Goal: Navigation & Orientation: Find specific page/section

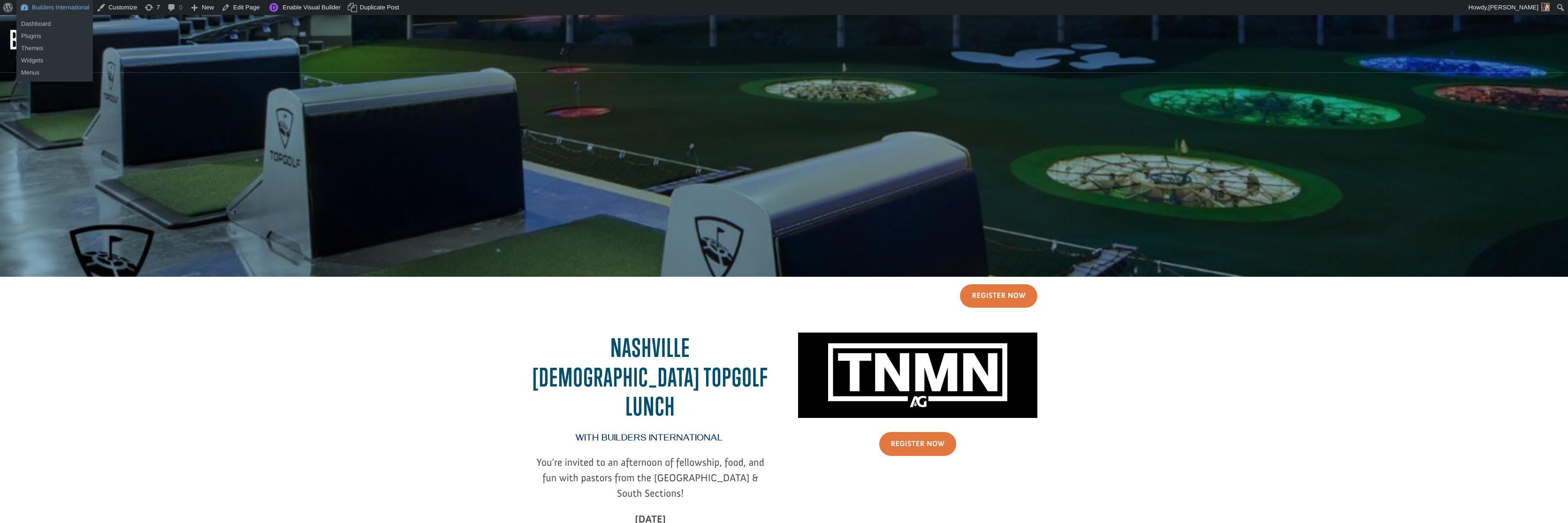
click at [64, 5] on link "Builders International" at bounding box center [54, 7] width 76 height 15
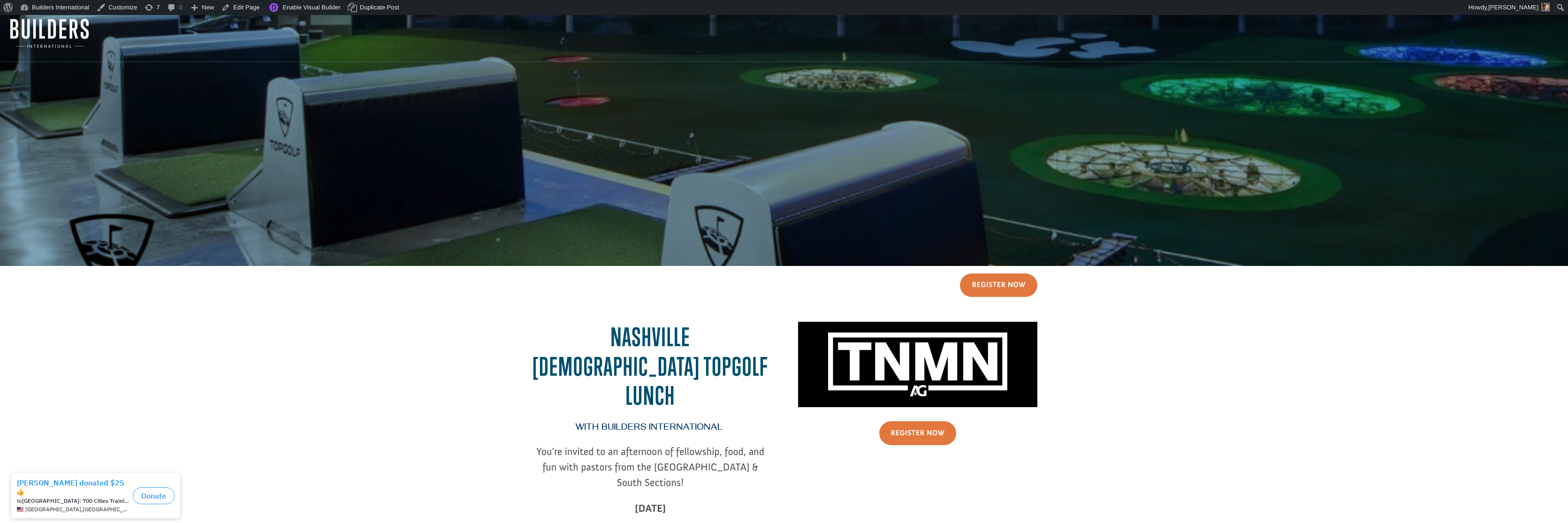
scroll to position [16, 1]
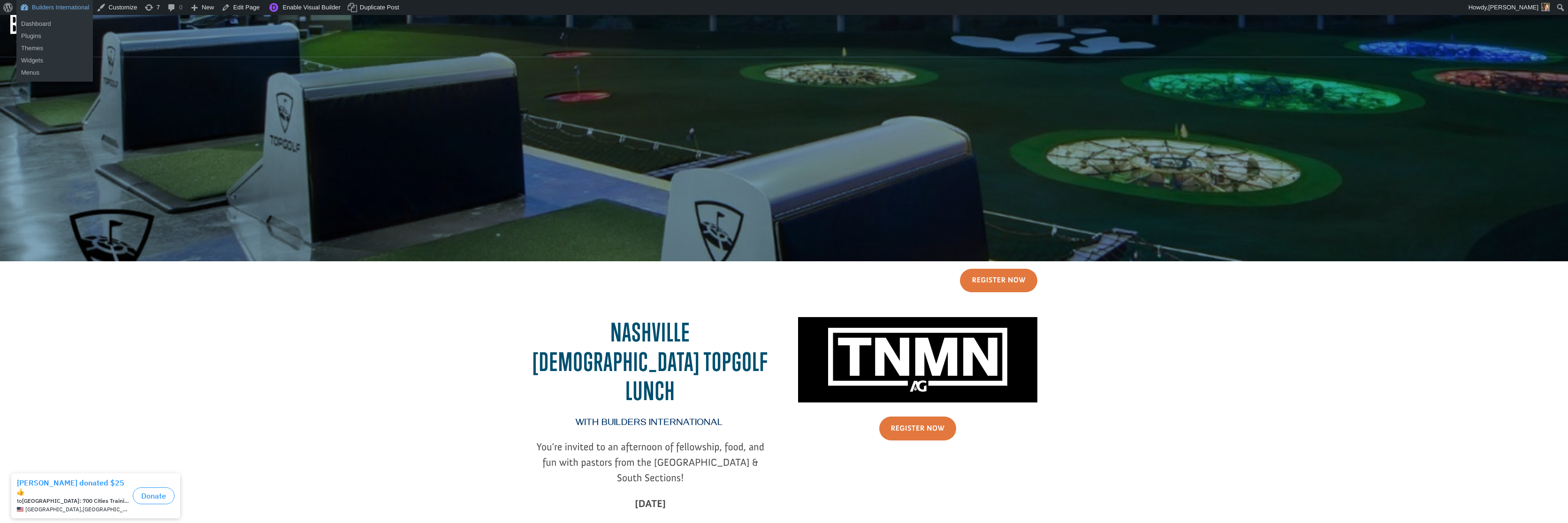
click at [56, 6] on link "Builders International" at bounding box center [54, 7] width 76 height 15
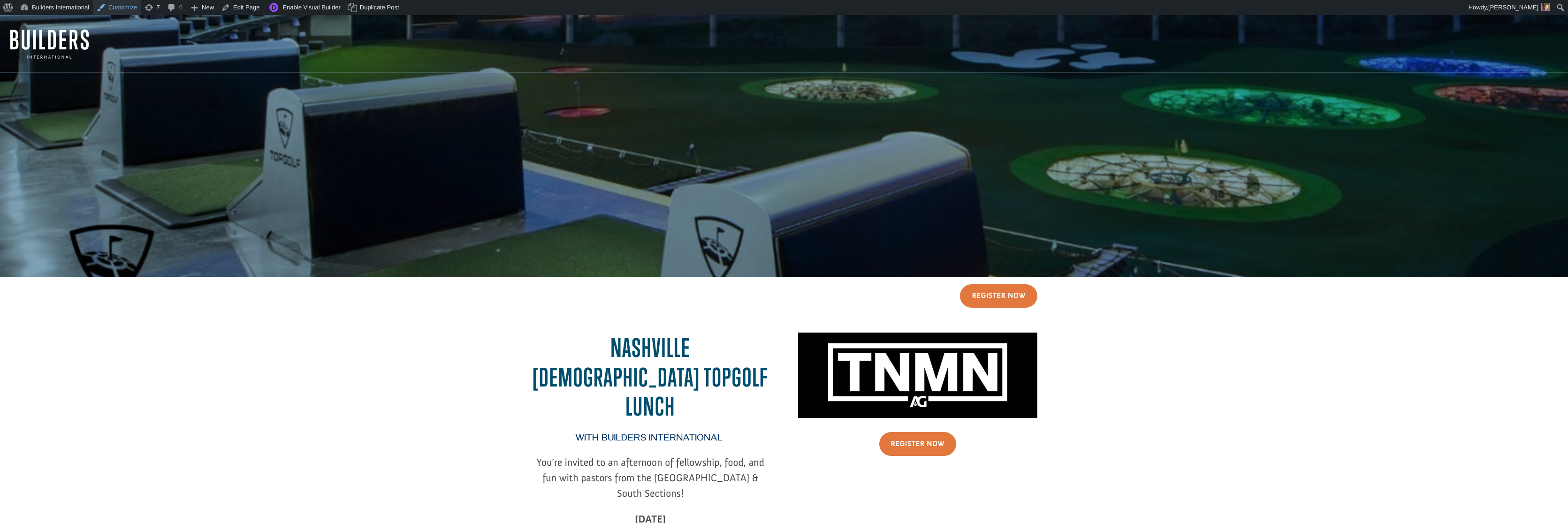
click at [110, 5] on link "Customize" at bounding box center [117, 7] width 48 height 15
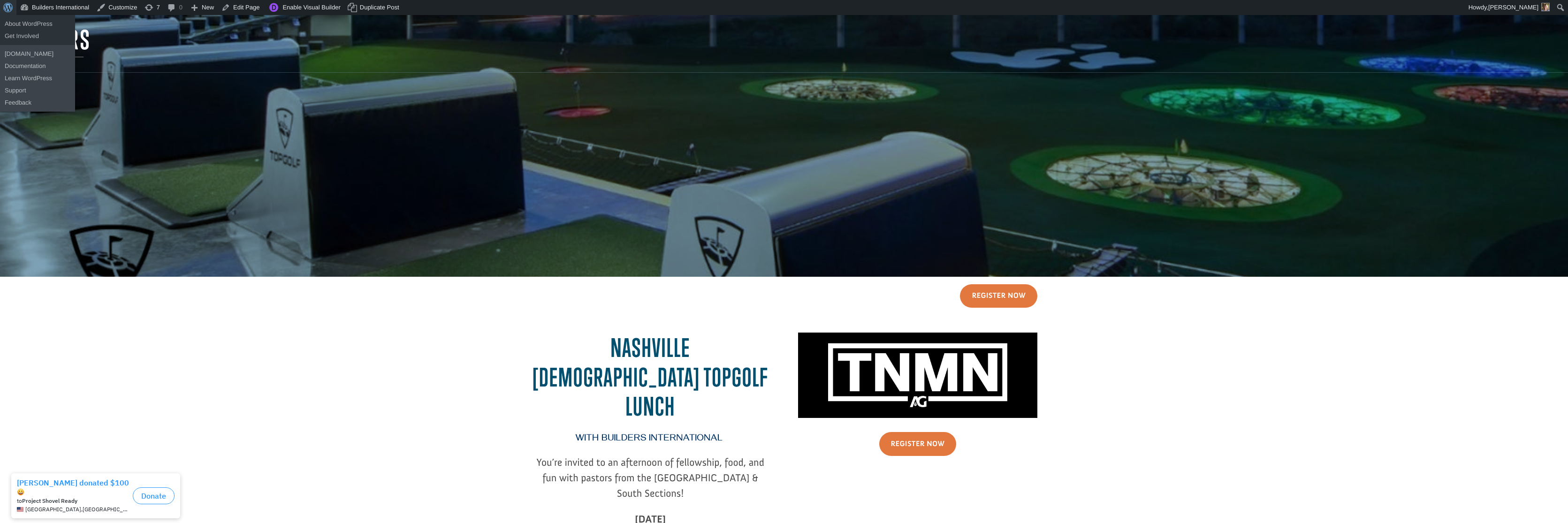
click at [11, 8] on span "Toolbar" at bounding box center [6, 6] width 7 height 13
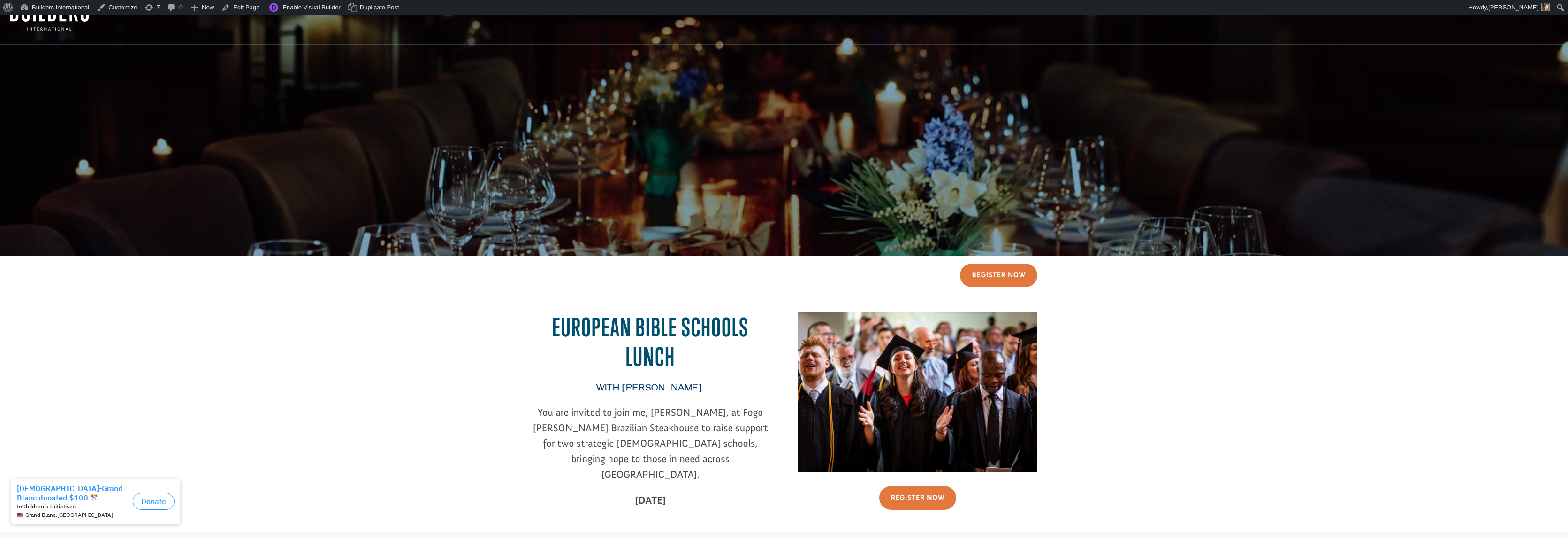
scroll to position [9, 0]
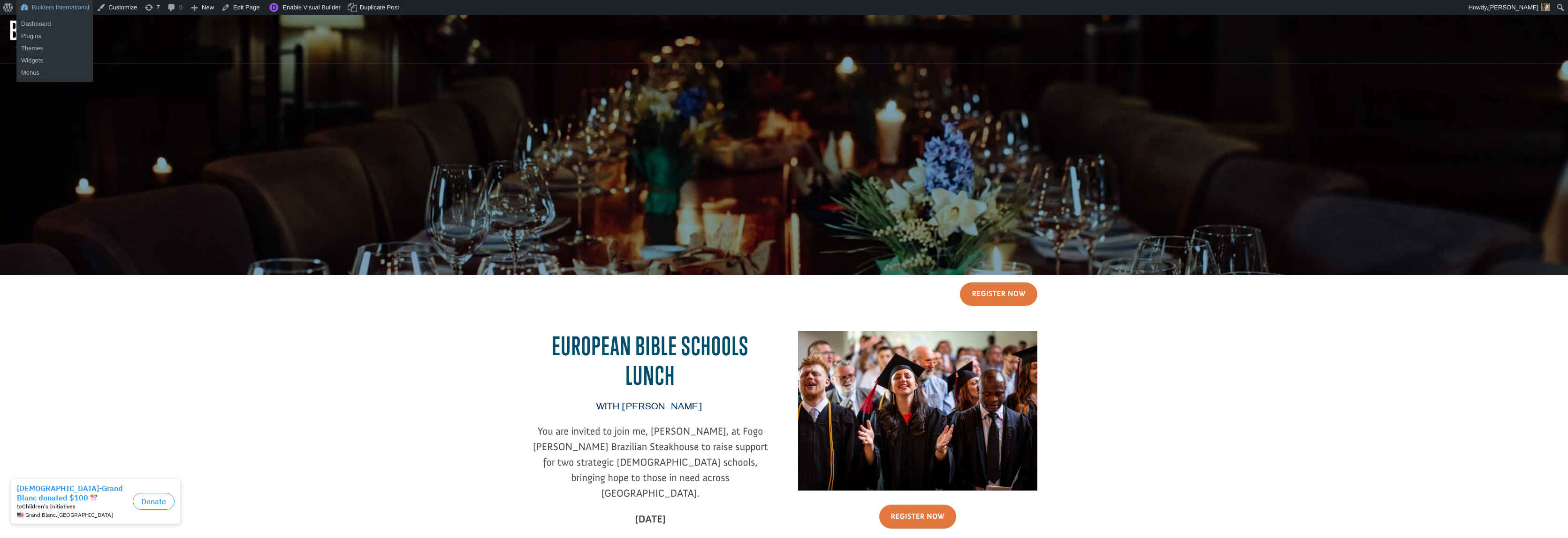
click at [80, 4] on link "Builders International" at bounding box center [54, 7] width 76 height 15
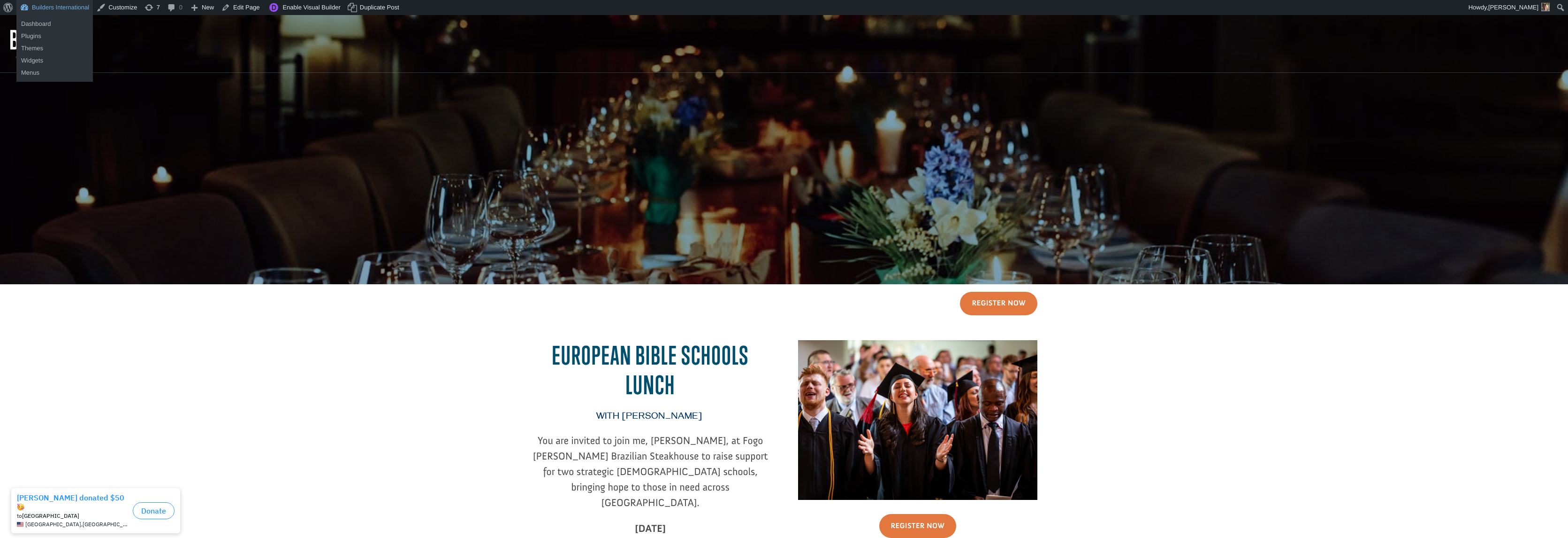
click at [78, 9] on link "Builders International" at bounding box center [54, 7] width 76 height 15
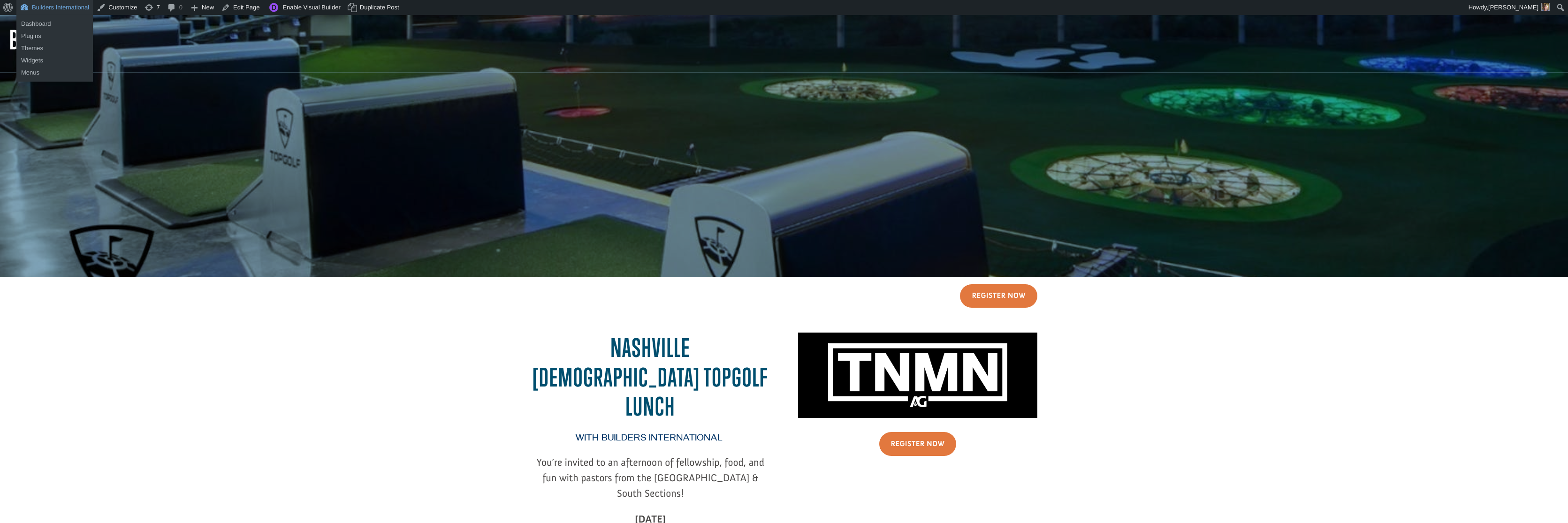
click at [81, 2] on link "Builders International" at bounding box center [54, 7] width 76 height 15
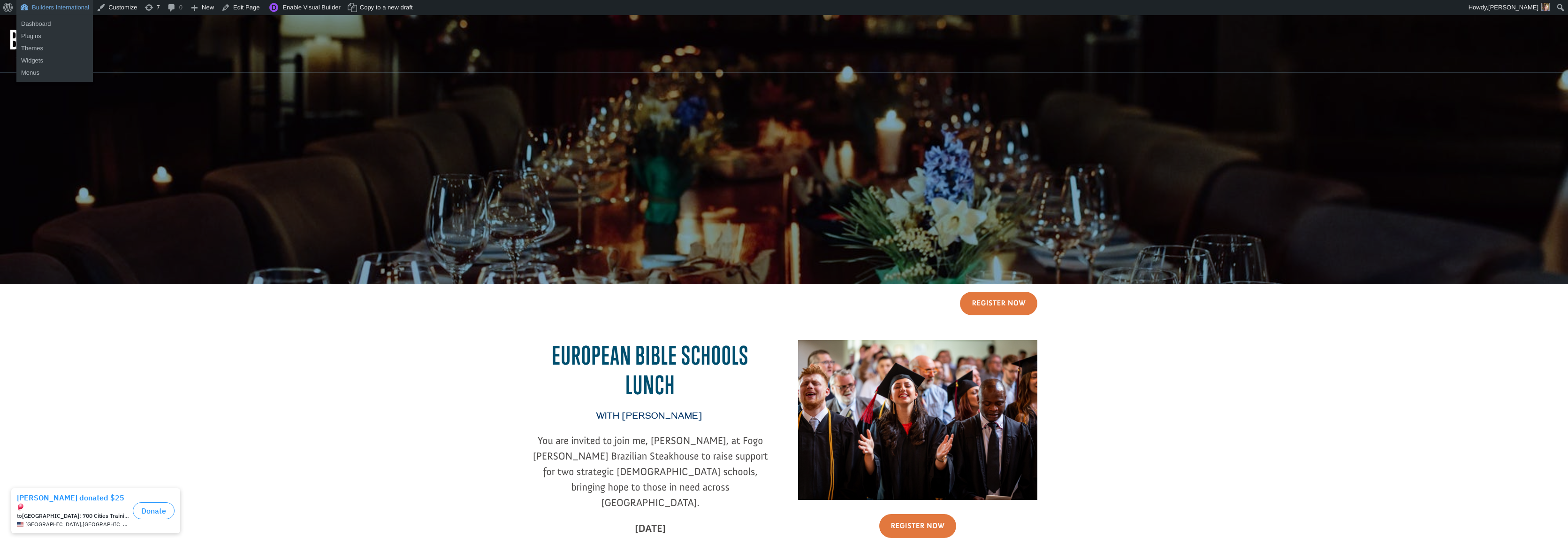
click at [57, 4] on link "Builders International" at bounding box center [54, 7] width 76 height 15
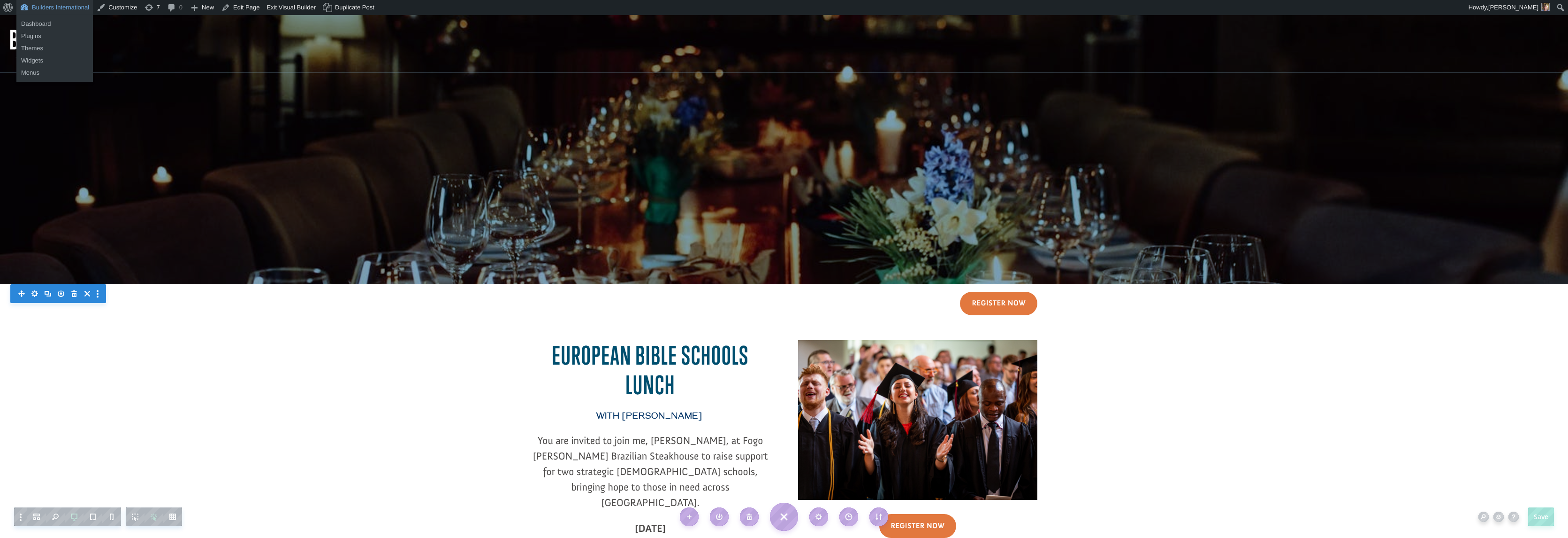
click at [58, 12] on link "Builders International" at bounding box center [54, 7] width 76 height 15
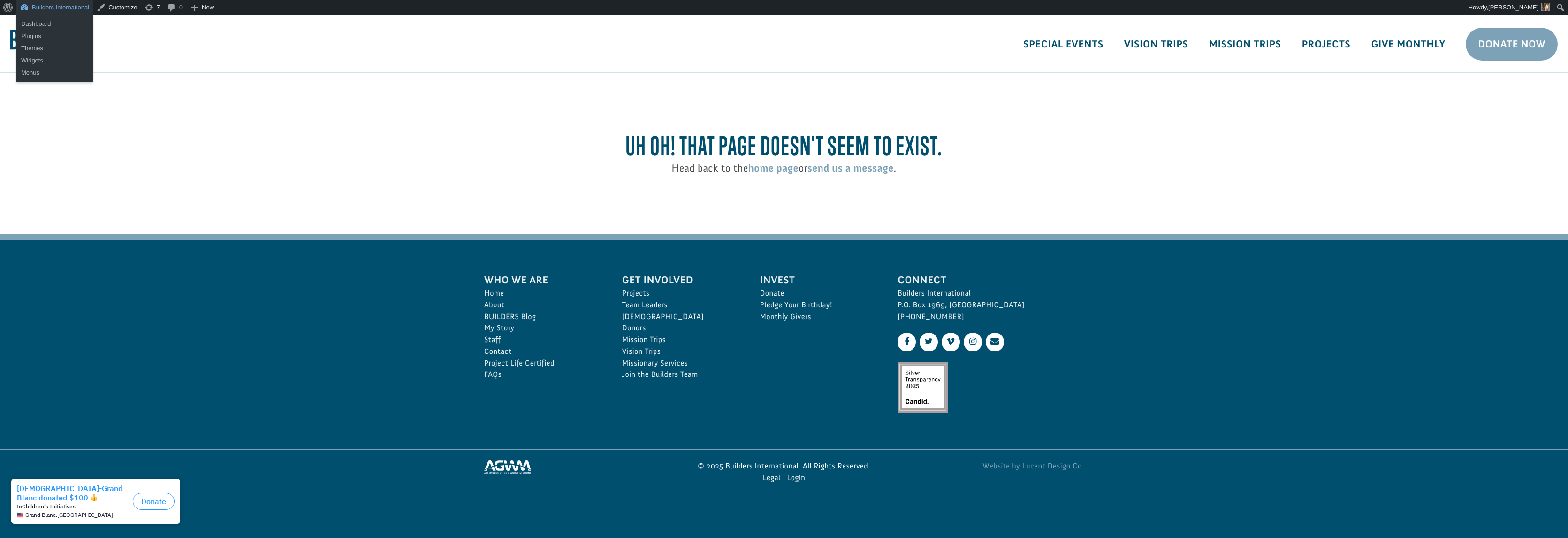
click at [62, 12] on link "Builders International" at bounding box center [54, 7] width 76 height 15
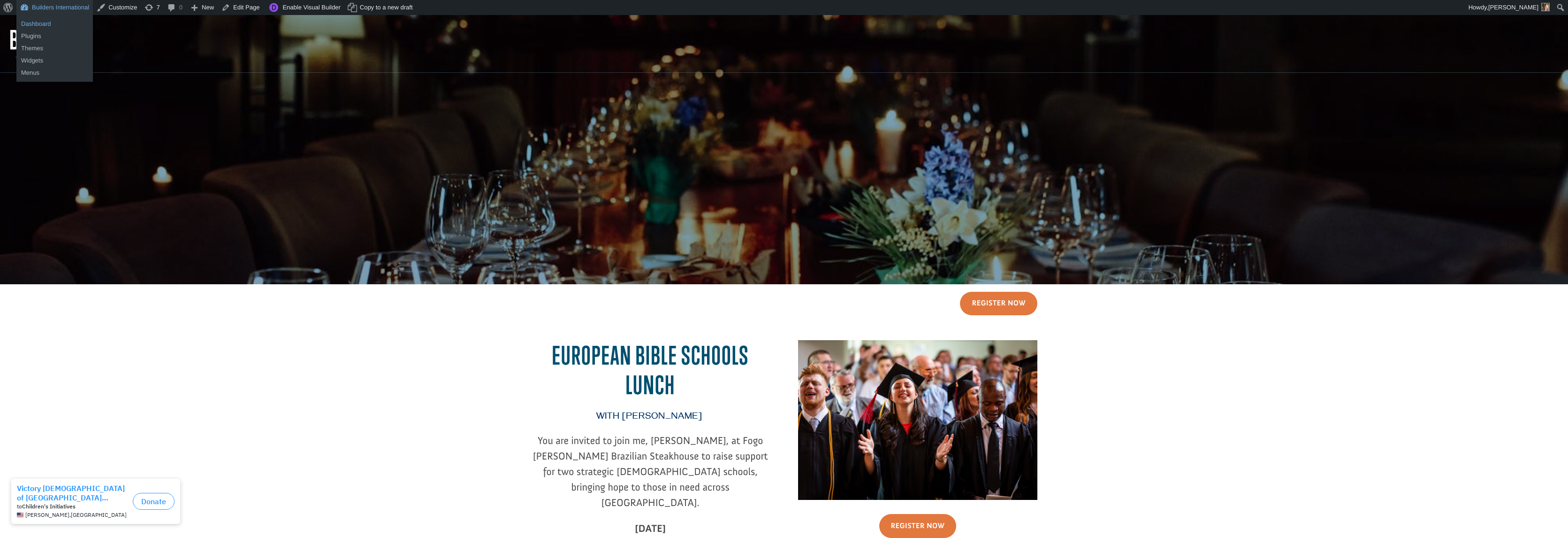
click at [52, 22] on link "Dashboard" at bounding box center [54, 24] width 76 height 12
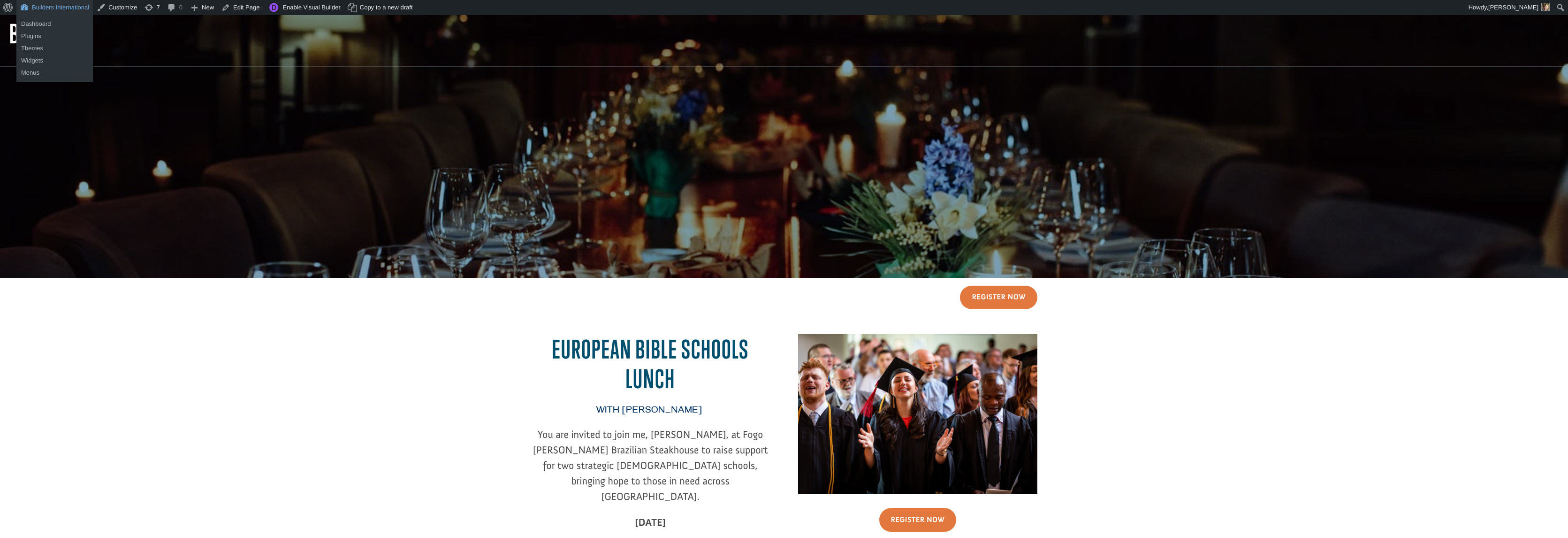
scroll to position [7, 0]
click at [60, 9] on link "Builders International" at bounding box center [54, 7] width 76 height 15
click at [60, 11] on link "Builders International" at bounding box center [54, 7] width 76 height 15
